Goal: Task Accomplishment & Management: Complete application form

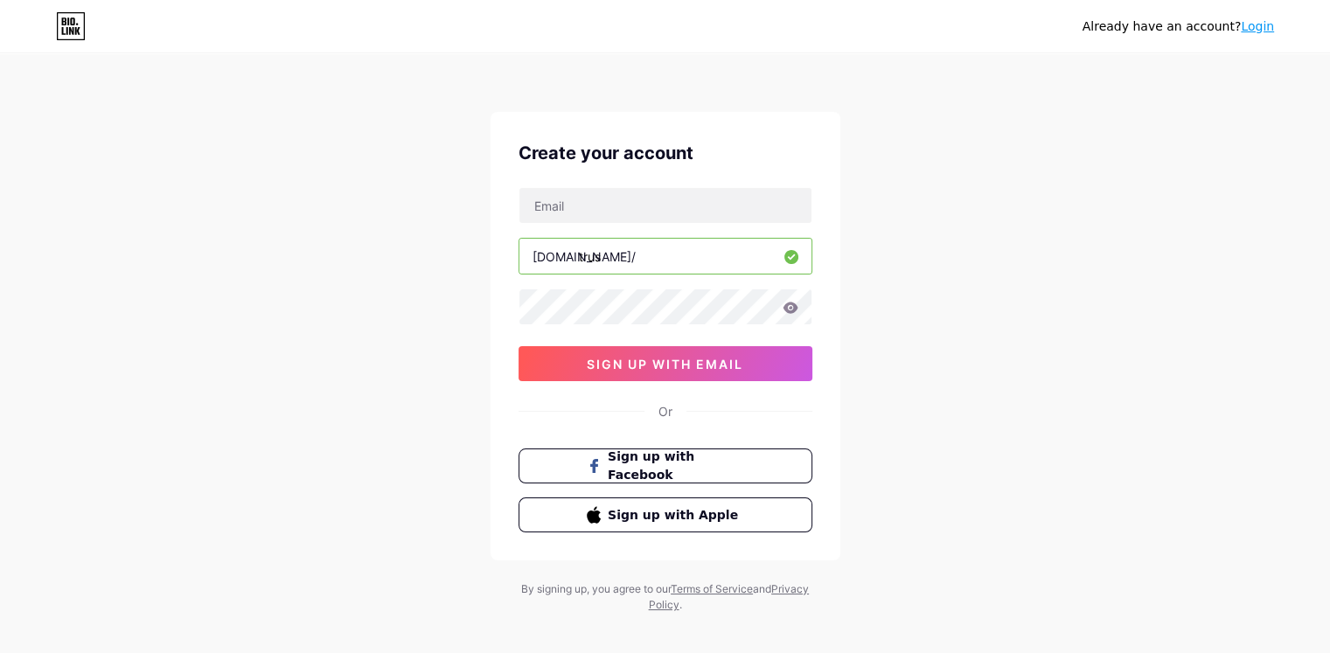
click at [645, 206] on input "text" at bounding box center [666, 205] width 292 height 35
type input "[EMAIL_ADDRESS][DOMAIN_NAME]"
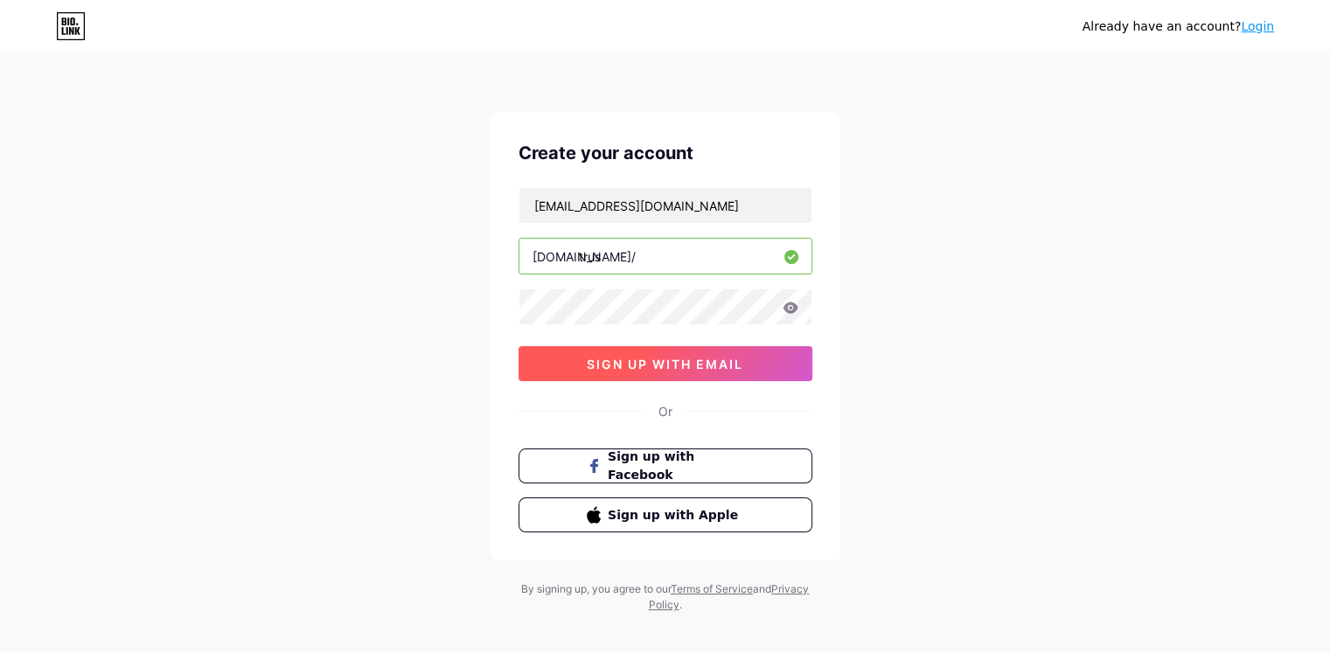
click at [721, 358] on span "sign up with email" at bounding box center [665, 364] width 157 height 15
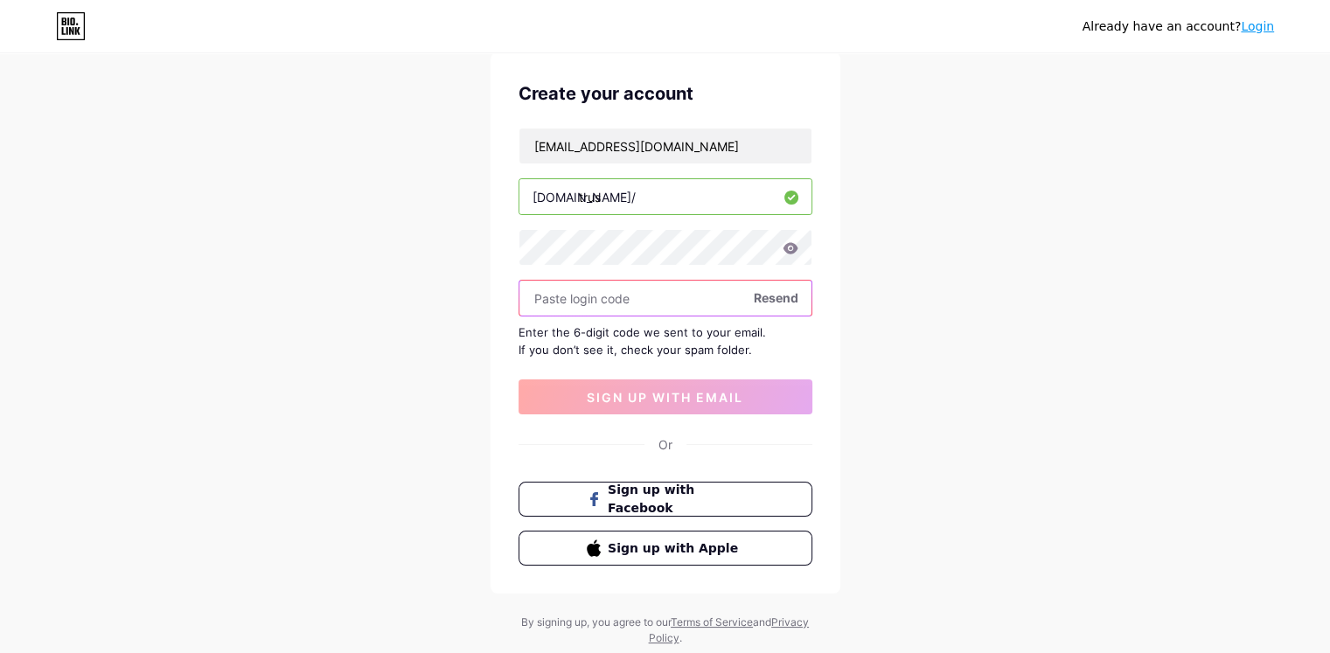
scroll to position [87, 0]
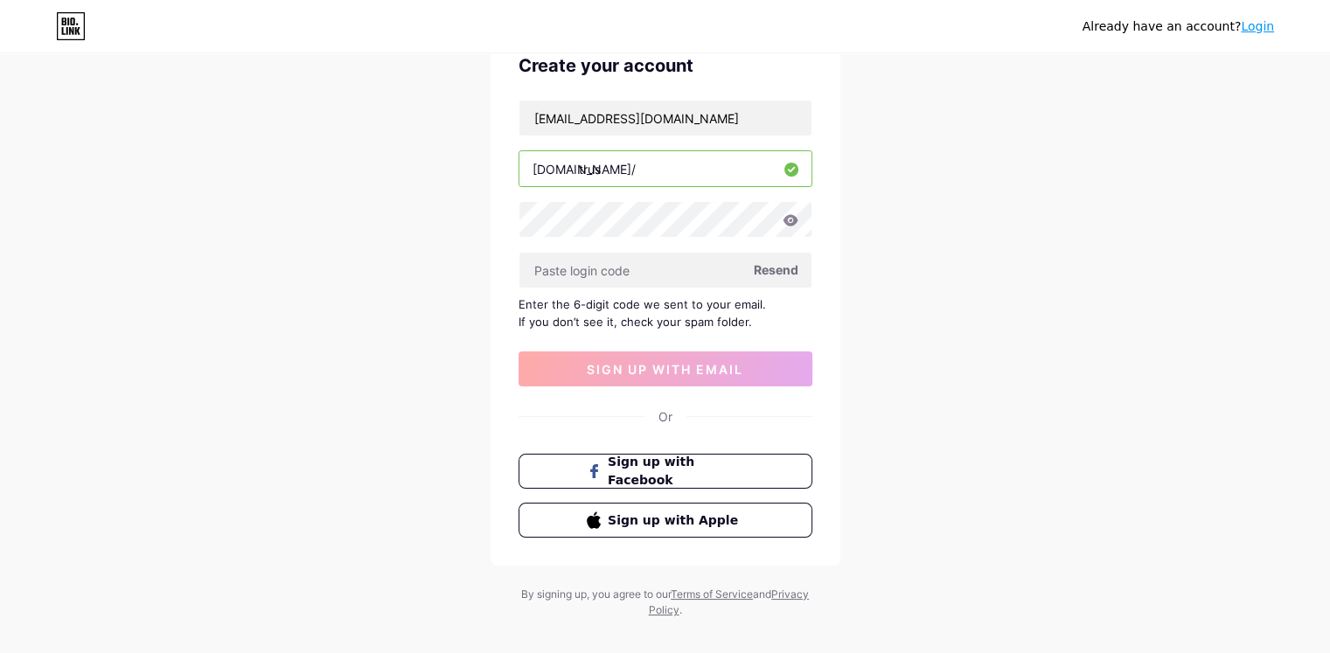
click at [781, 264] on span "Resend" at bounding box center [776, 270] width 45 height 18
paste input "209497"
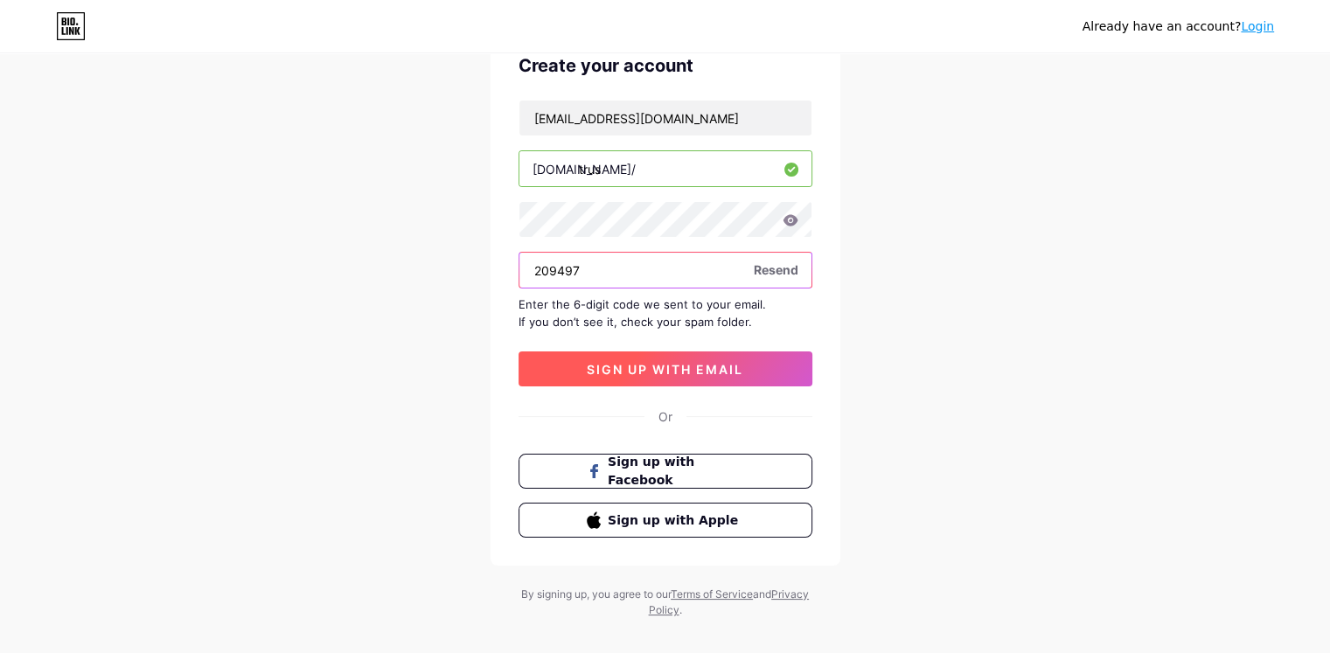
type input "209497"
click at [666, 363] on span "sign up with email" at bounding box center [665, 369] width 157 height 15
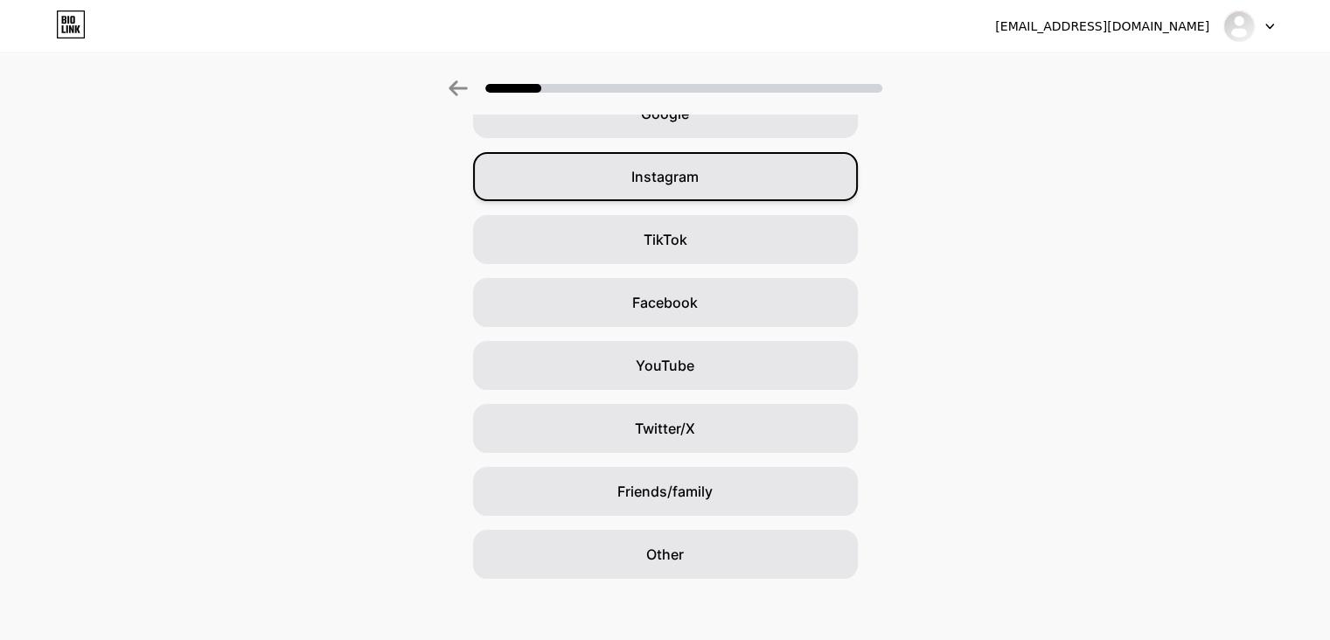
scroll to position [114, 0]
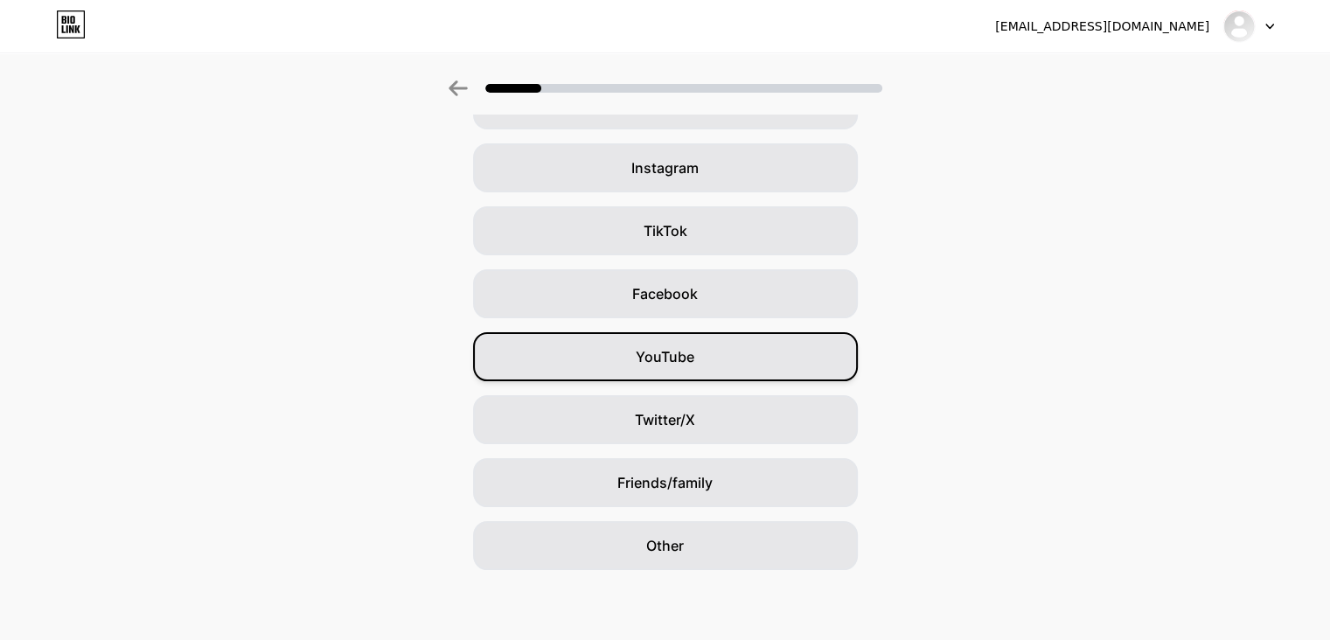
click at [711, 351] on div "YouTube" at bounding box center [665, 356] width 385 height 49
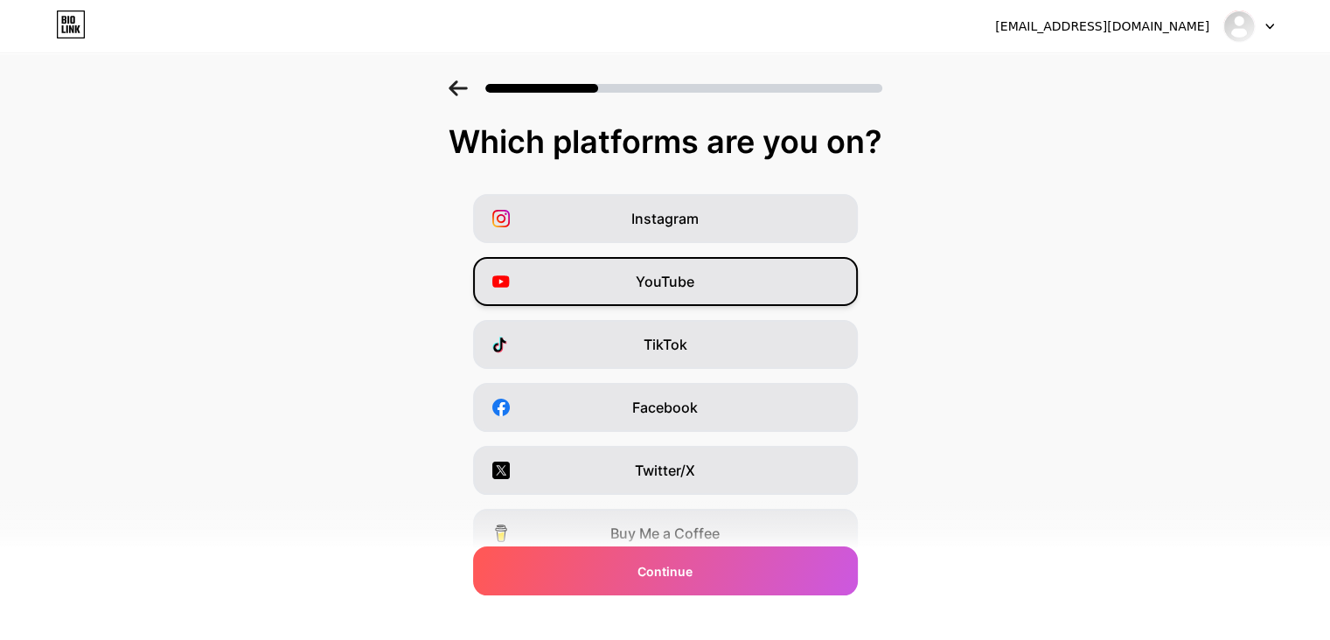
click at [731, 292] on div "YouTube" at bounding box center [665, 281] width 385 height 49
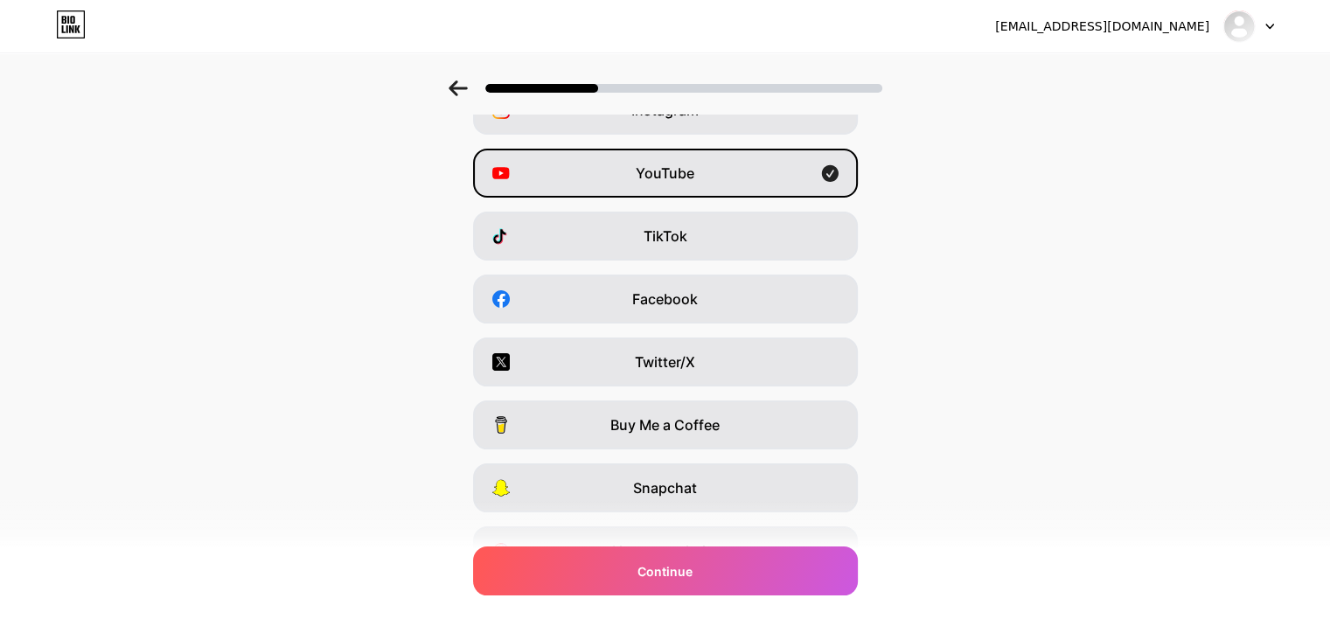
scroll to position [201, 0]
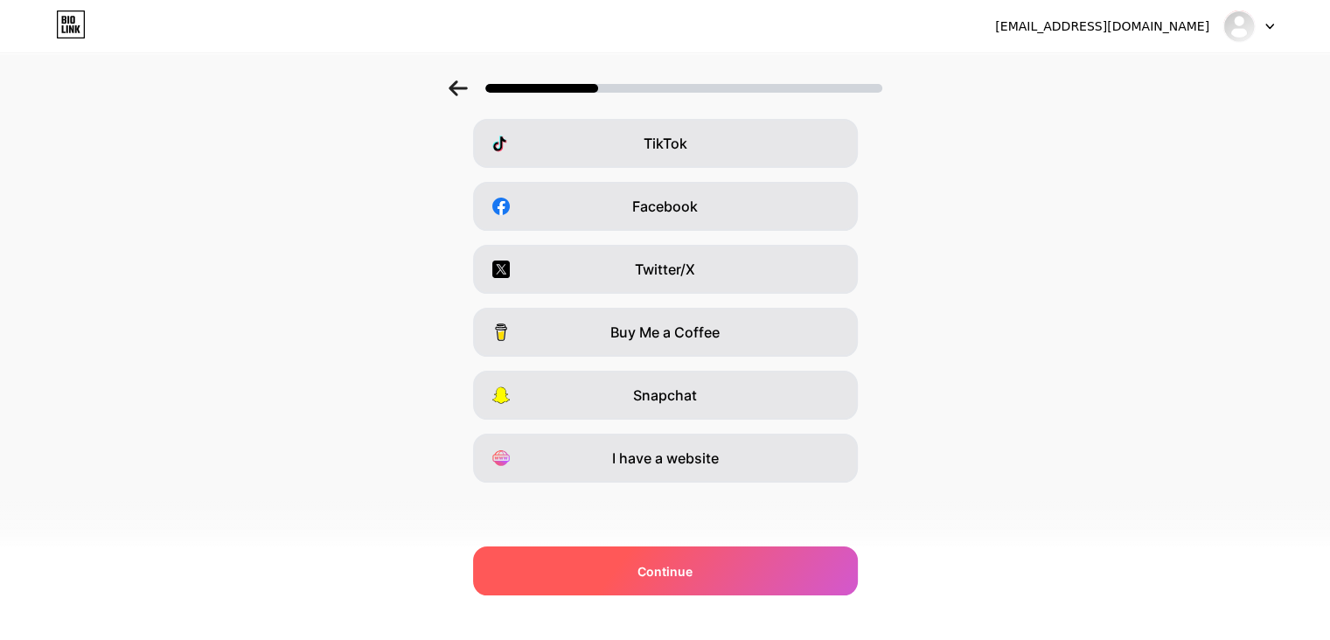
click at [723, 582] on div "Continue" at bounding box center [665, 571] width 385 height 49
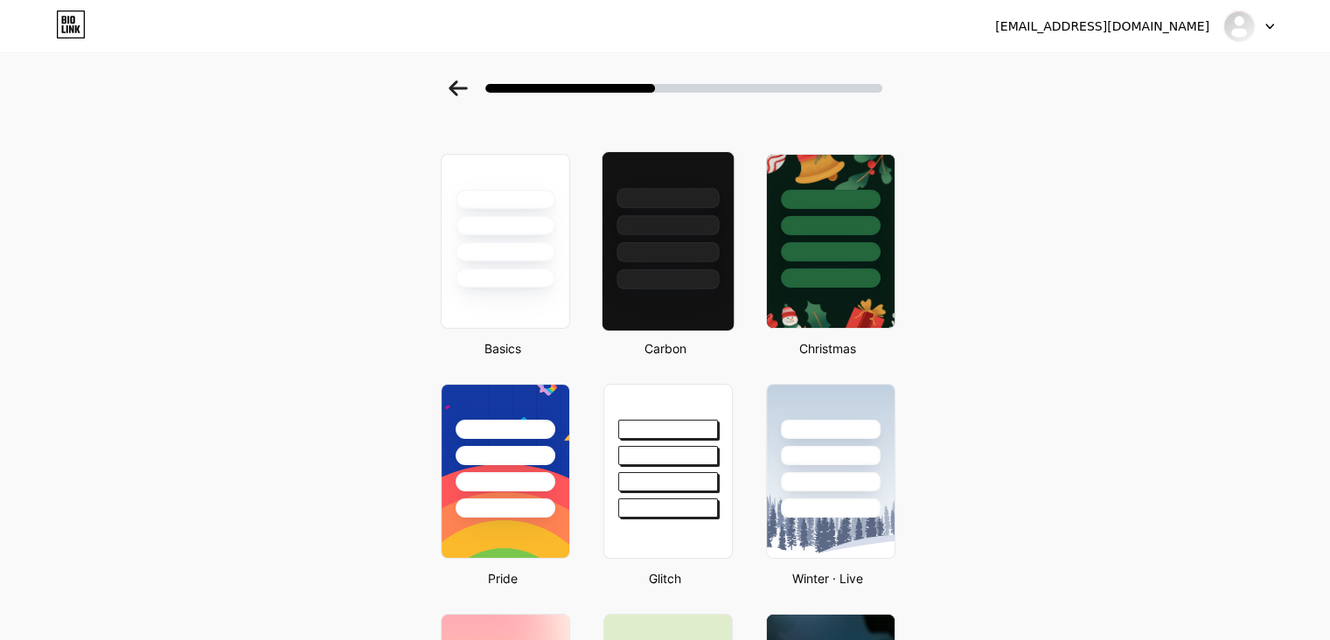
scroll to position [87, 0]
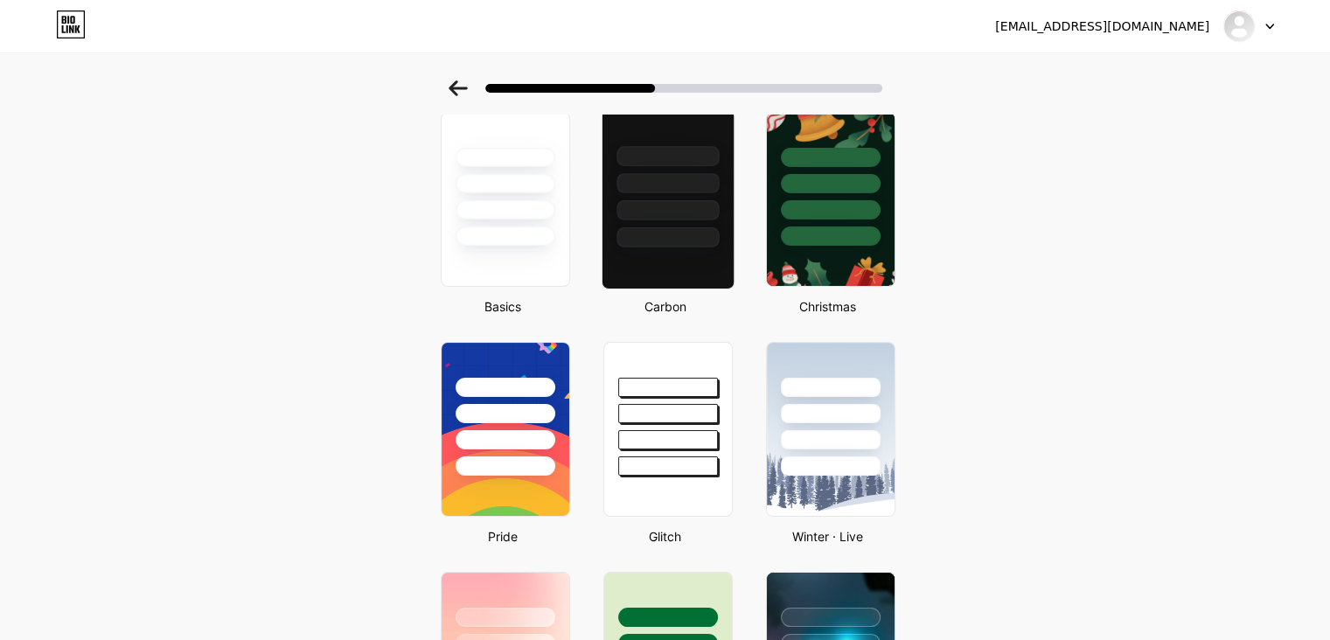
click at [695, 207] on div at bounding box center [668, 210] width 102 height 20
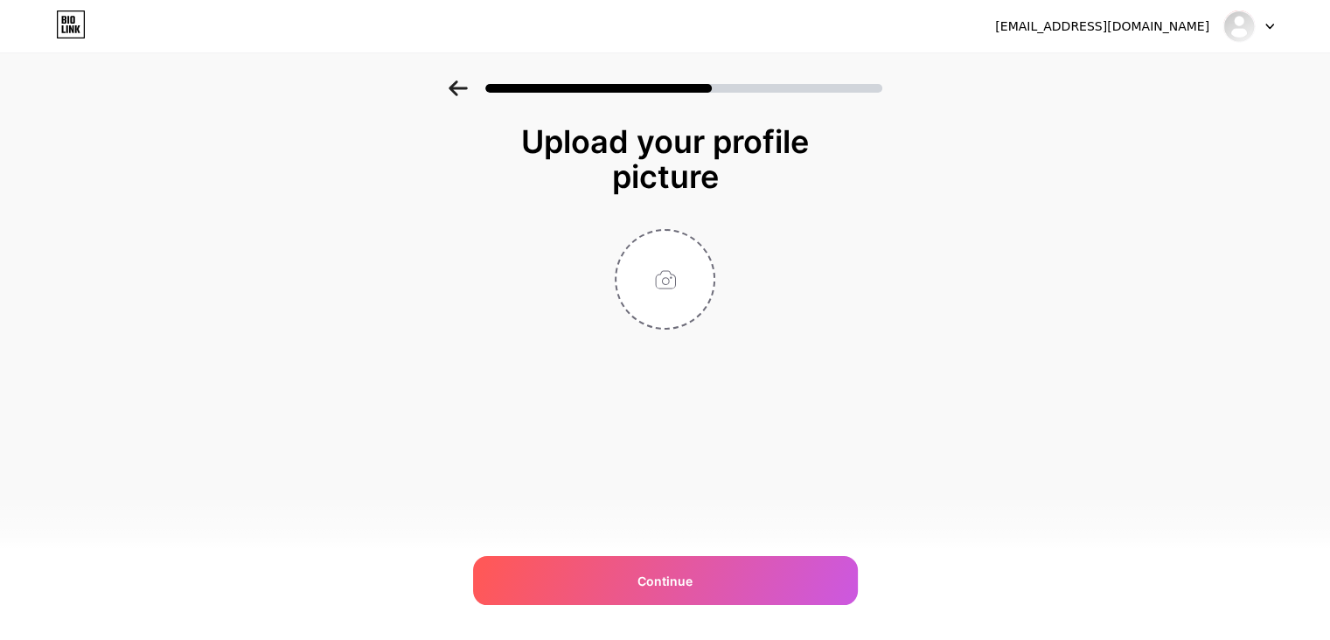
scroll to position [0, 0]
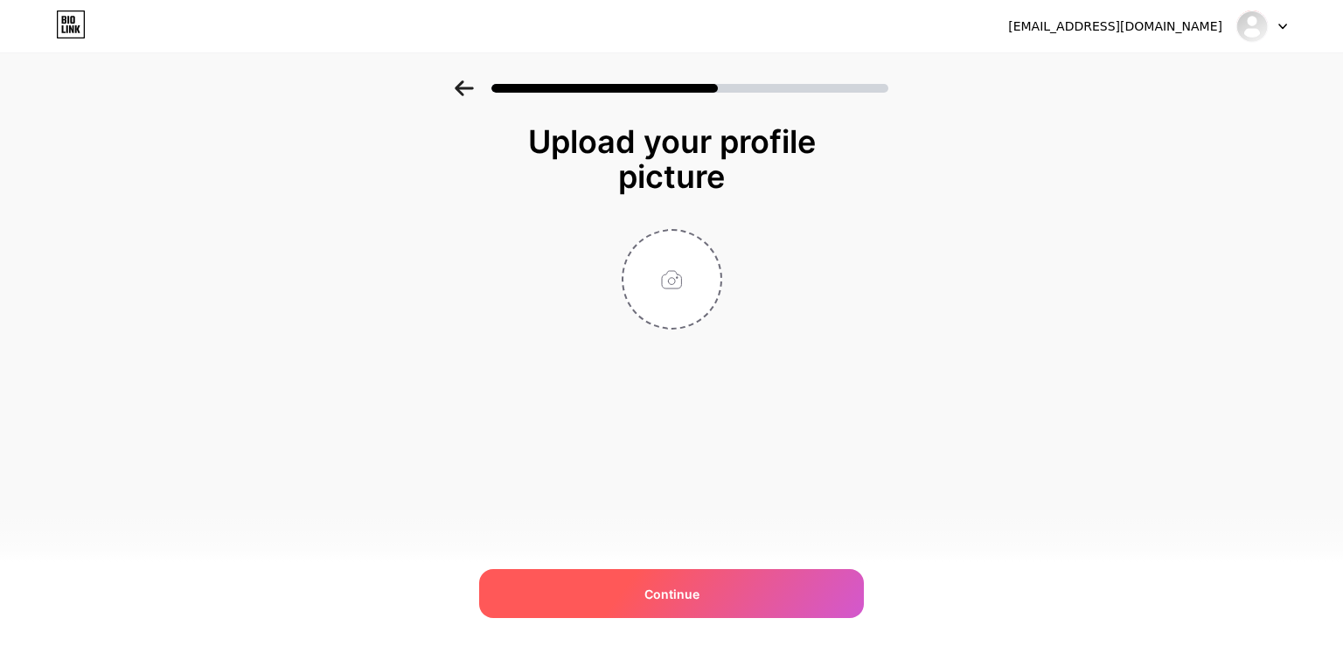
click at [750, 595] on div "Continue" at bounding box center [671, 593] width 385 height 49
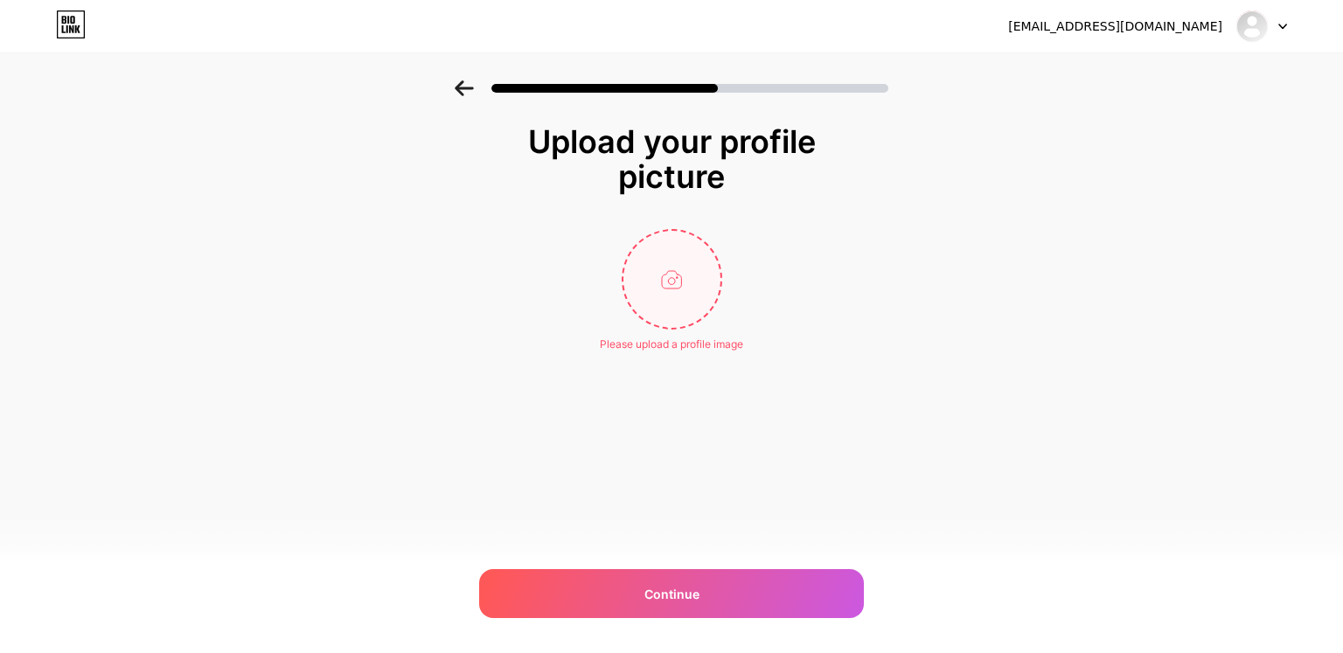
click at [679, 249] on input "file" at bounding box center [672, 279] width 97 height 97
type input "C:\fakepath\ChatGPT Image [DATE], 09_37_09 PM.png"
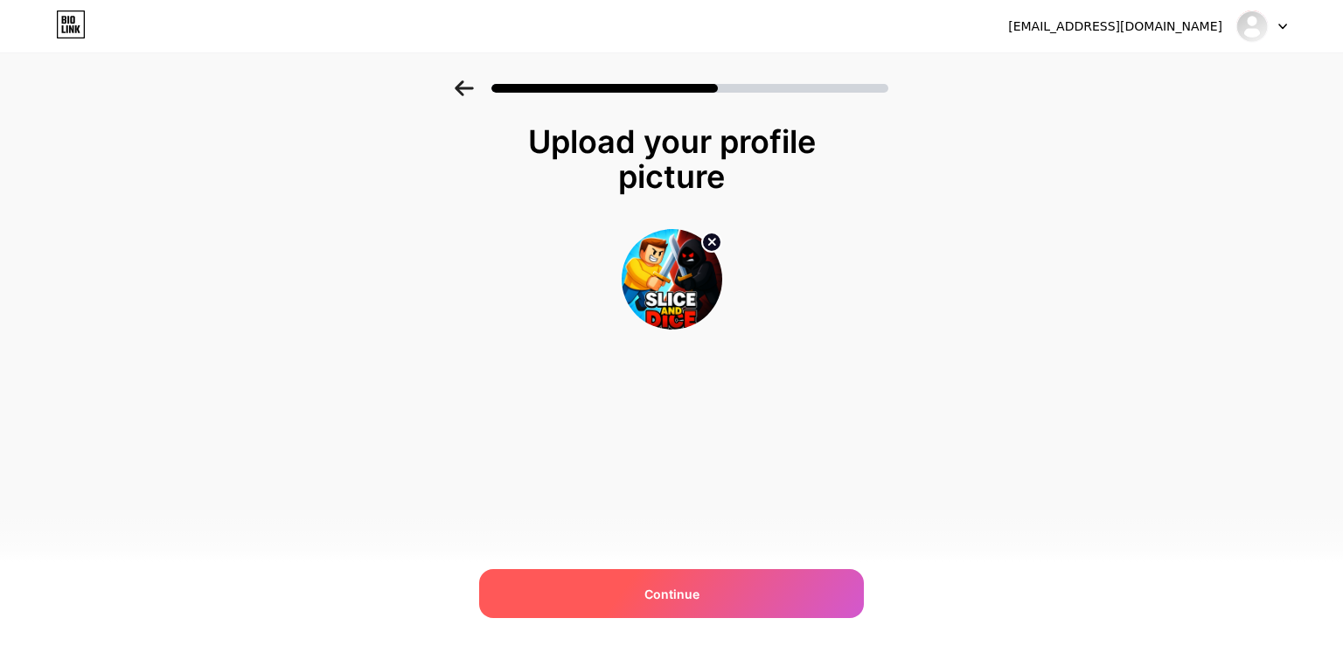
click at [690, 591] on span "Continue" at bounding box center [672, 594] width 55 height 18
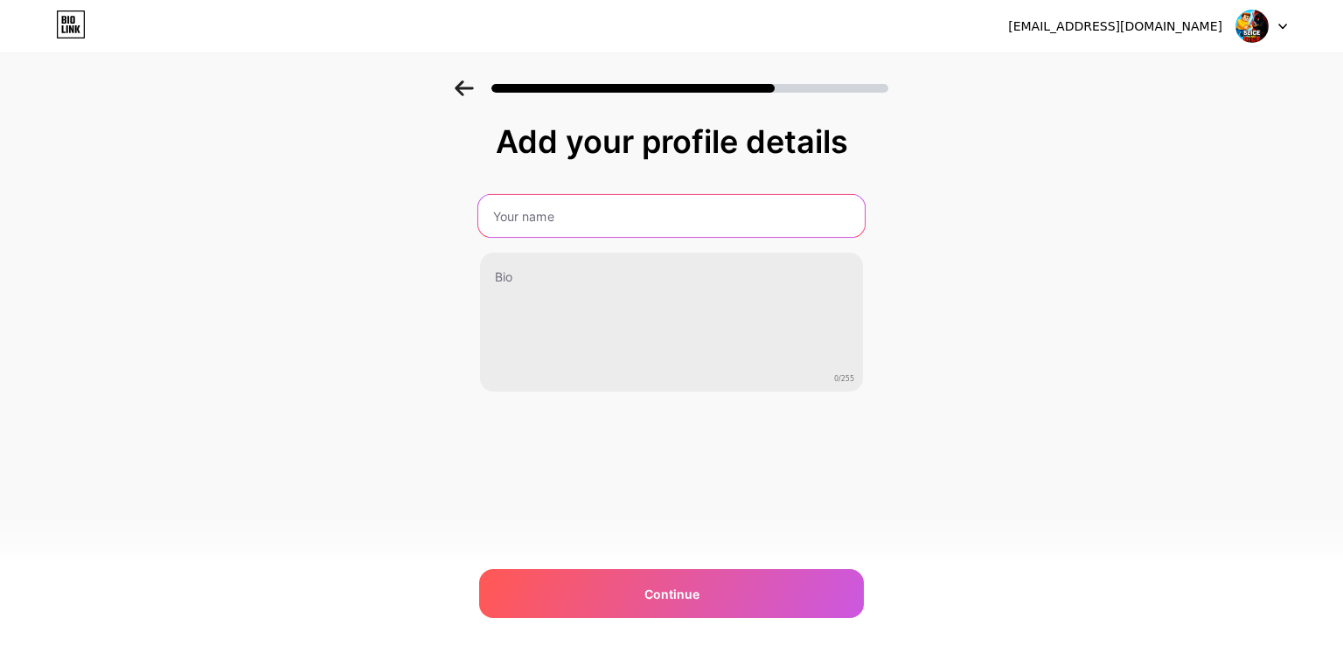
click at [549, 211] on input "text" at bounding box center [671, 216] width 387 height 42
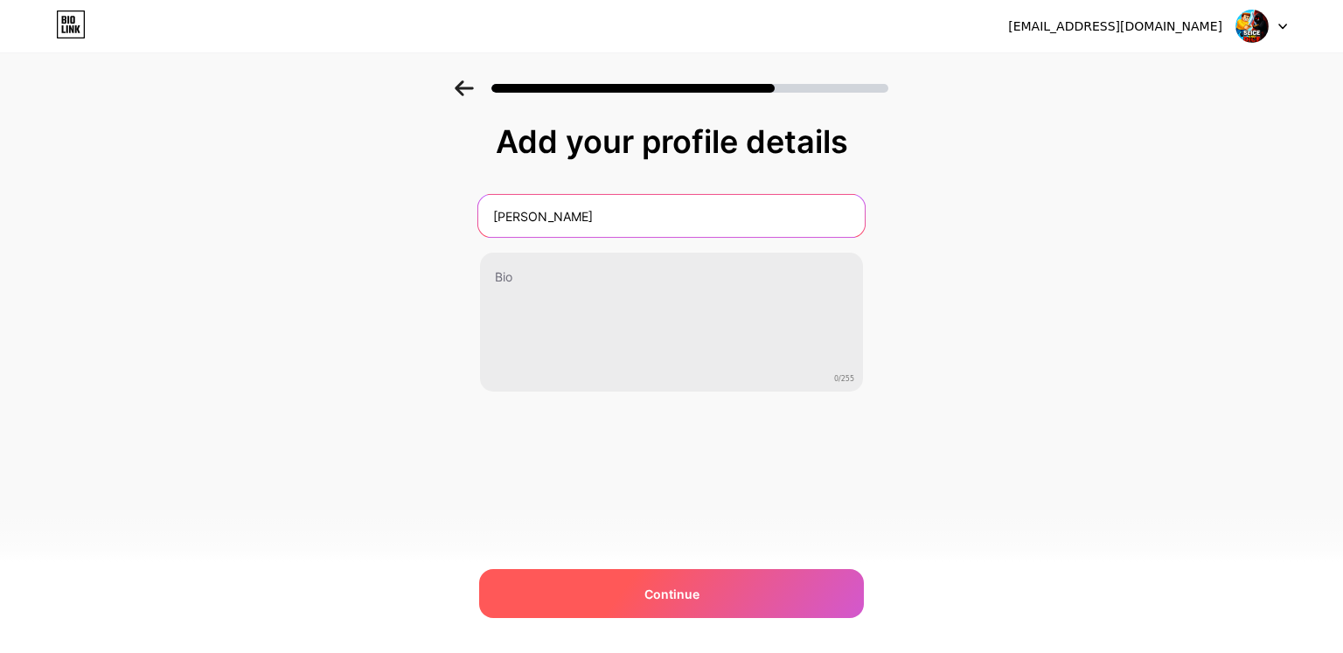
type input "[PERSON_NAME]"
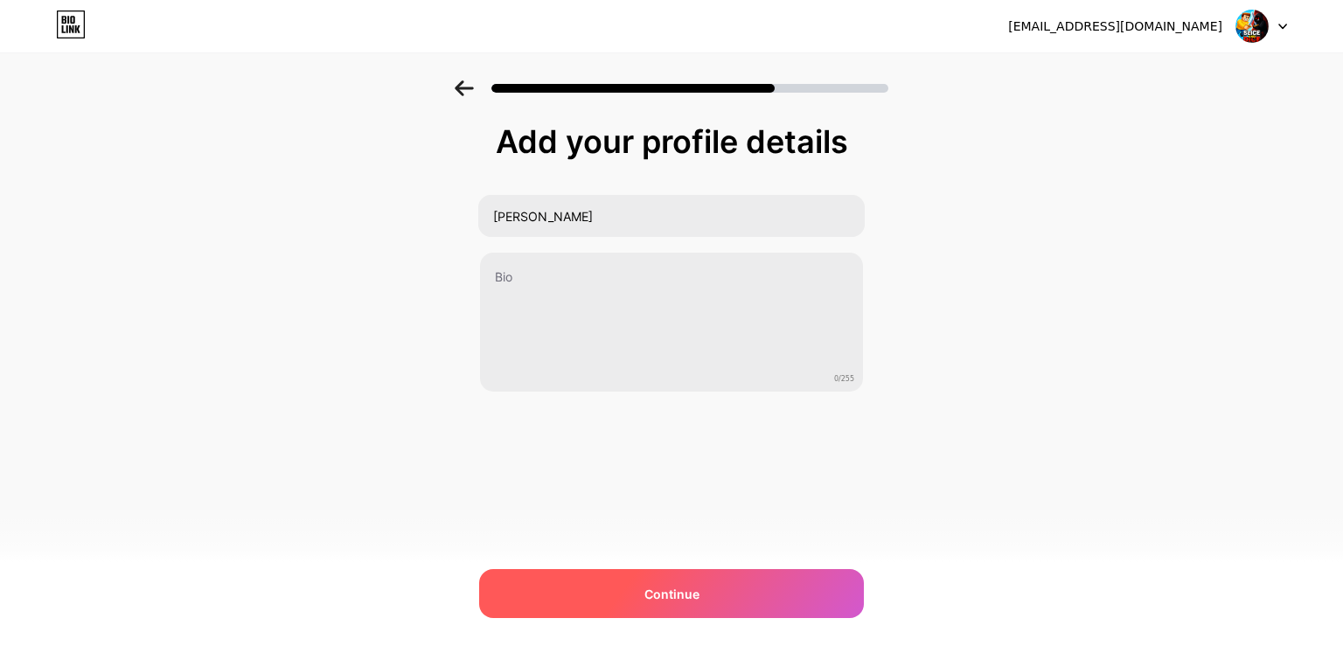
click at [763, 583] on div "Continue" at bounding box center [671, 593] width 385 height 49
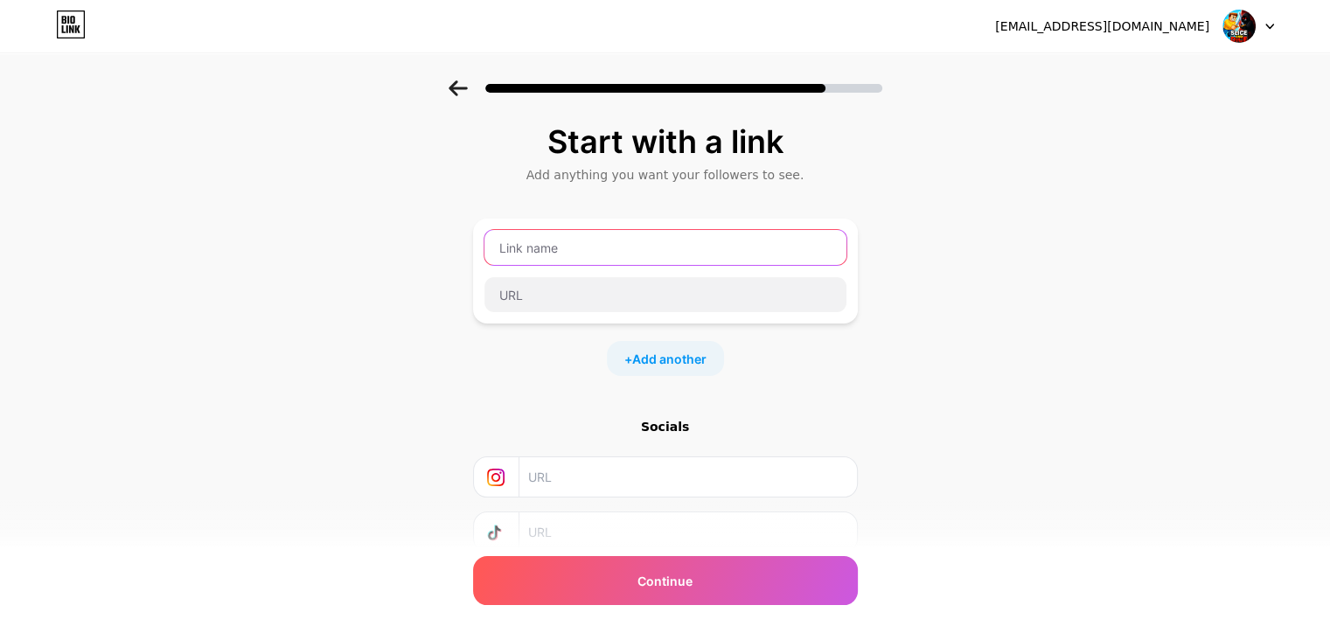
click at [588, 241] on input "text" at bounding box center [666, 247] width 362 height 35
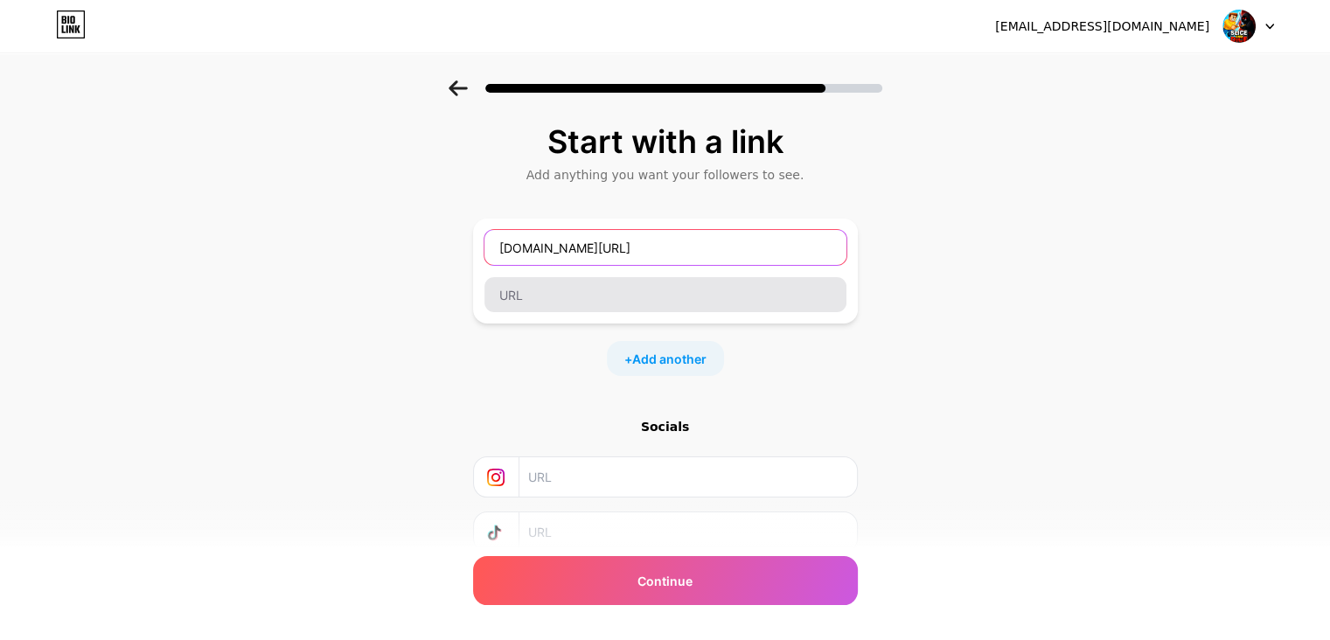
type input "[DOMAIN_NAME][URL]"
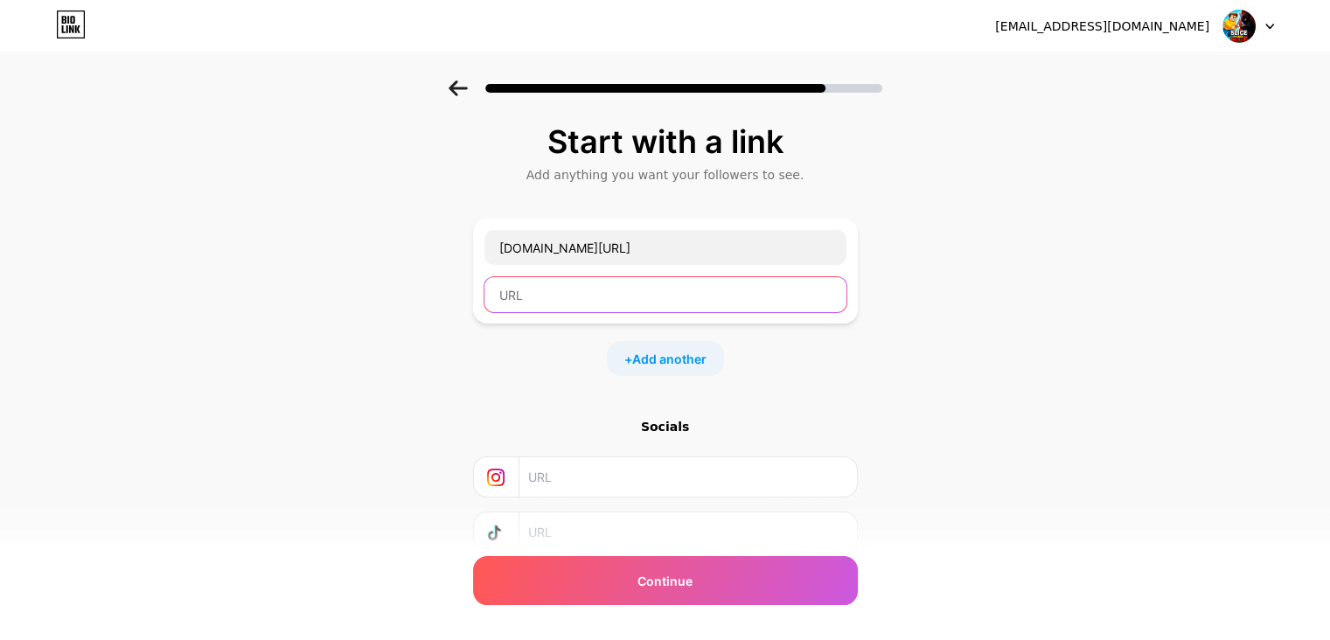
click at [654, 298] on input "text" at bounding box center [666, 294] width 362 height 35
click at [876, 372] on div "Start with a link Add anything you want your followers to see. [DOMAIN_NAME][UR…" at bounding box center [665, 387] width 1330 height 615
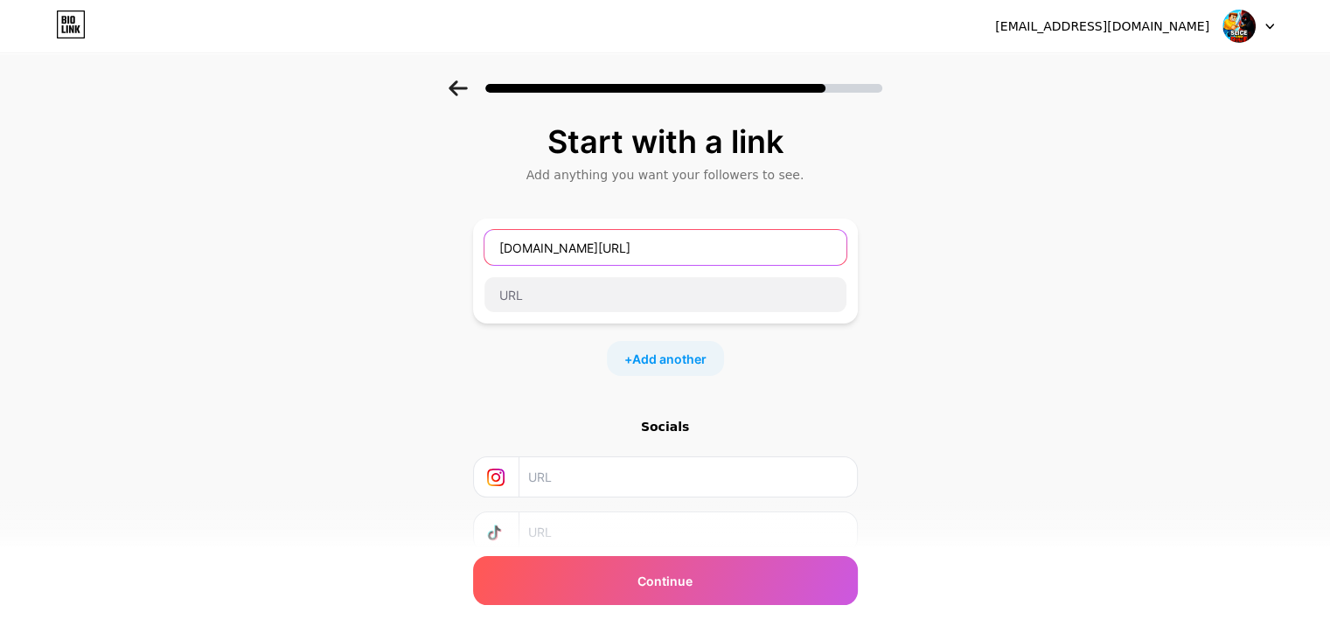
click at [645, 249] on input "[DOMAIN_NAME][URL]" at bounding box center [666, 247] width 362 height 35
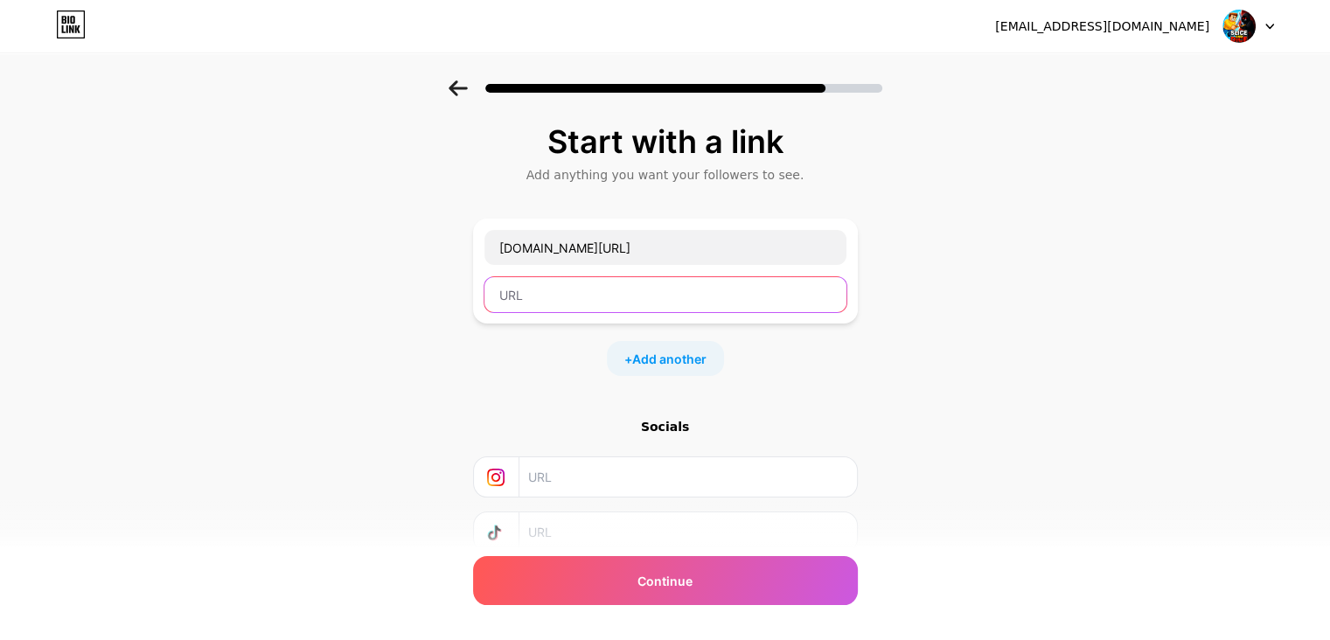
click at [629, 290] on input "text" at bounding box center [666, 294] width 362 height 35
paste input "[DOMAIN_NAME][URL]"
type input "[DOMAIN_NAME][URL]"
drag, startPoint x: 893, startPoint y: 350, endPoint x: 874, endPoint y: 354, distance: 19.7
click at [893, 351] on div "Start with a link Add anything you want your followers to see. [DOMAIN_NAME][UR…" at bounding box center [665, 387] width 1330 height 615
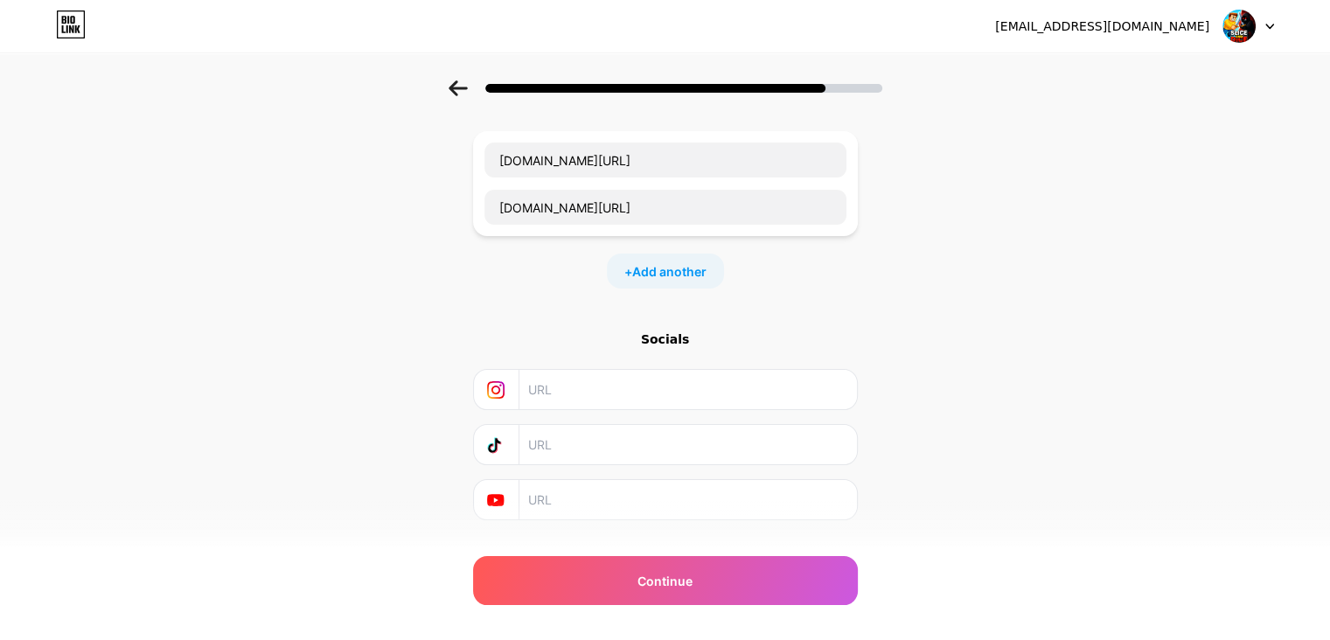
scroll to position [122, 0]
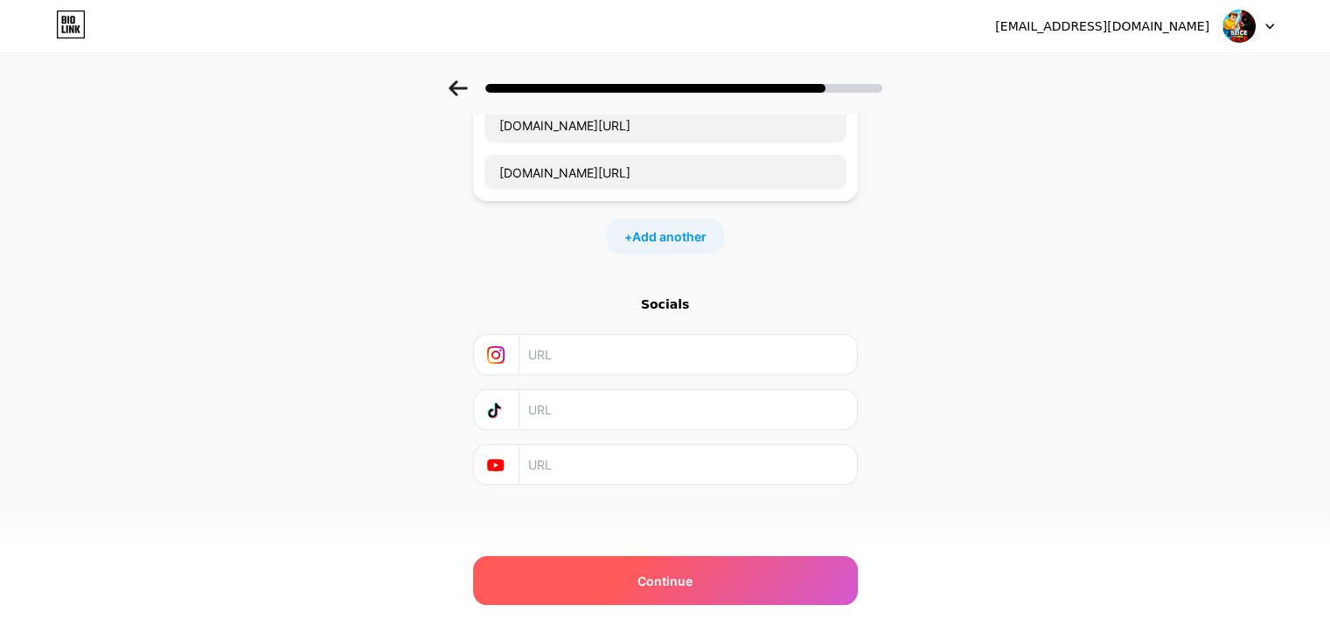
click at [764, 593] on div "Continue" at bounding box center [665, 580] width 385 height 49
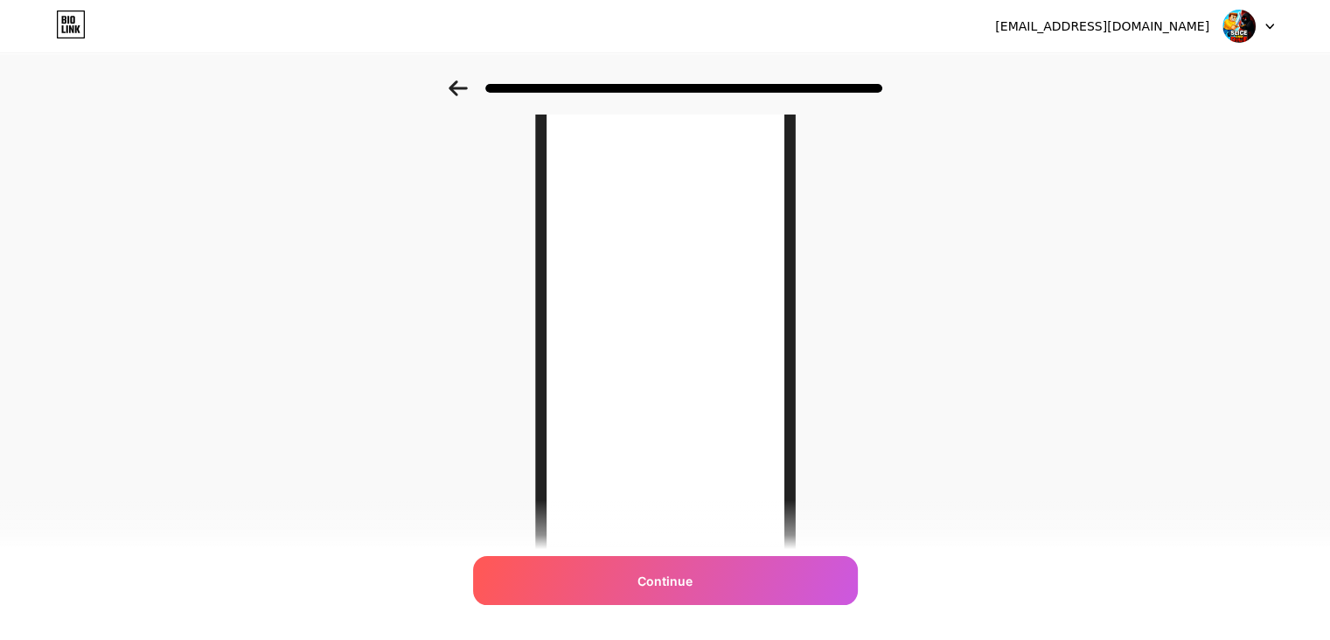
scroll to position [0, 0]
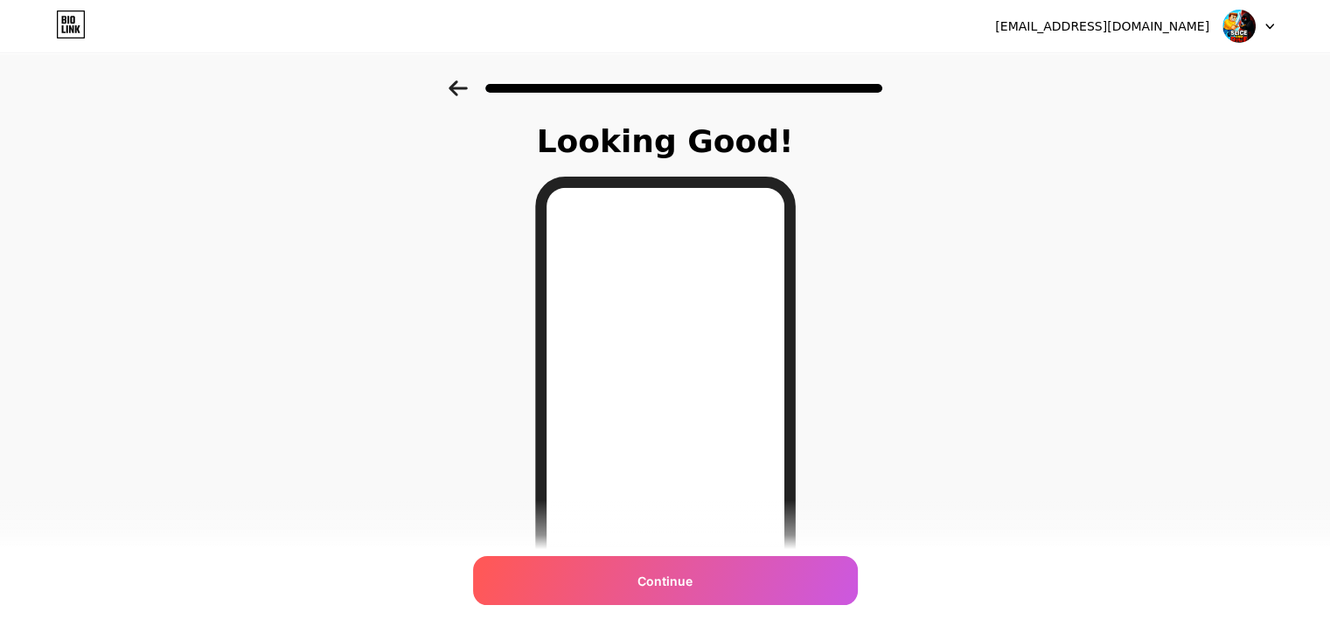
click at [535, 354] on div "Looking Good! Continue" at bounding box center [666, 466] width 306 height 685
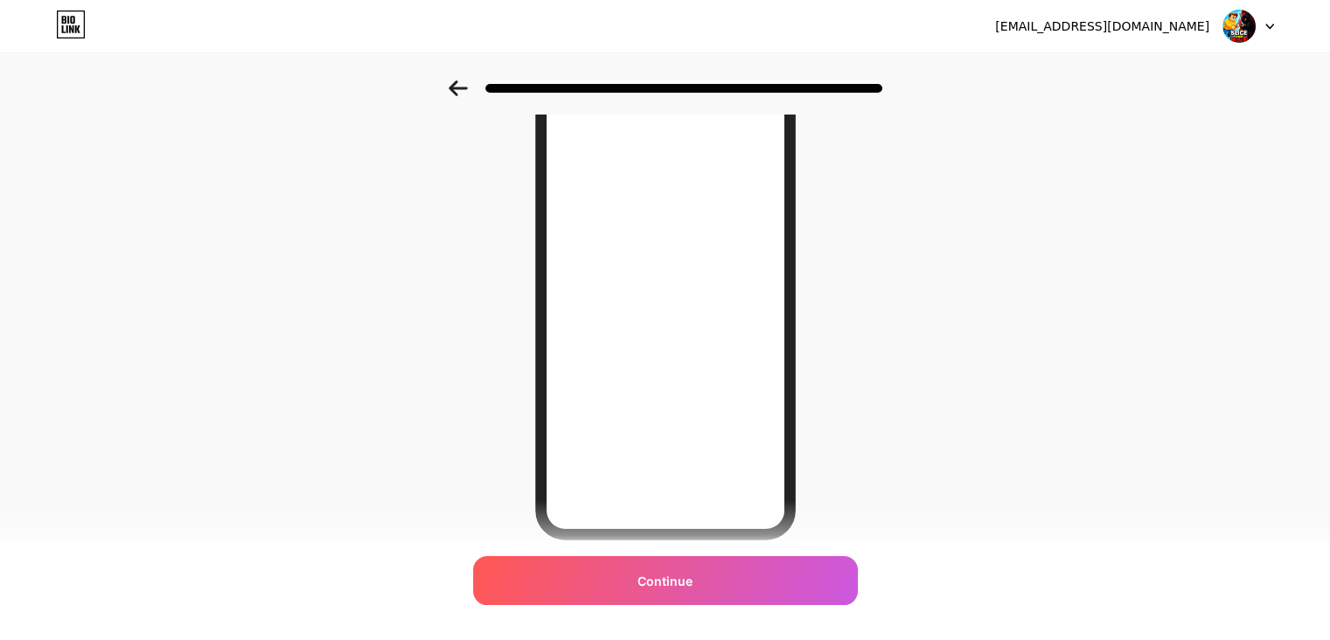
scroll to position [175, 0]
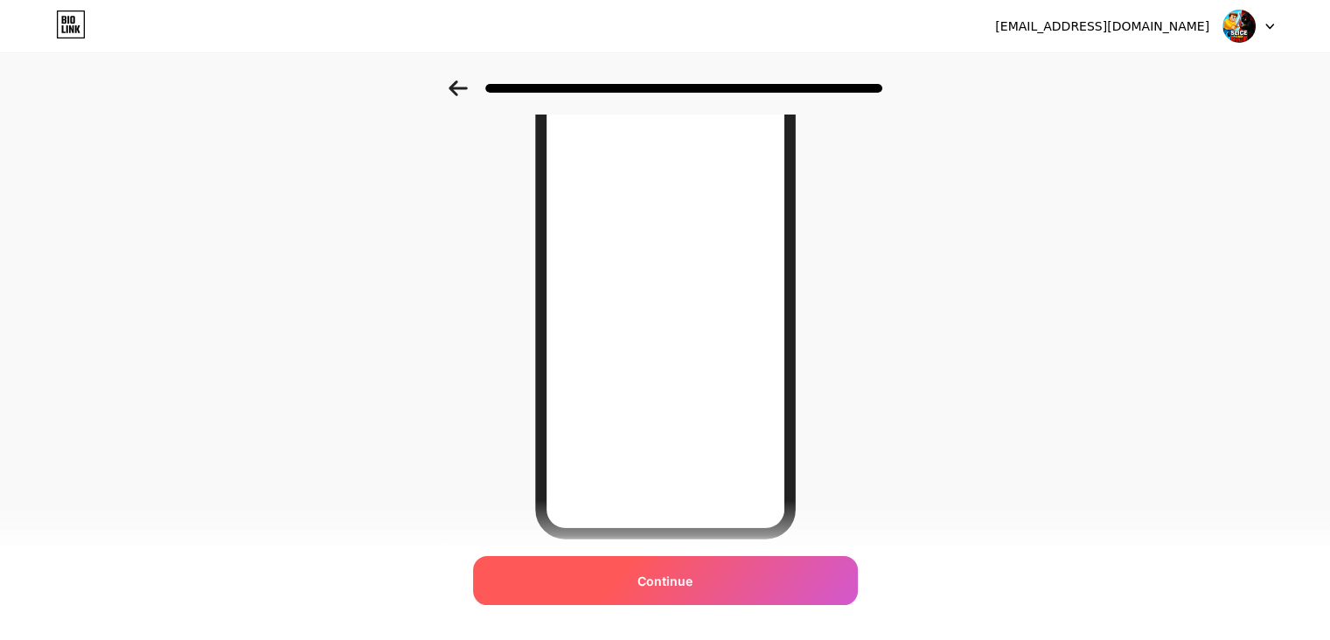
click at [777, 577] on div "Continue" at bounding box center [665, 580] width 385 height 49
